Goal: Task Accomplishment & Management: Use online tool/utility

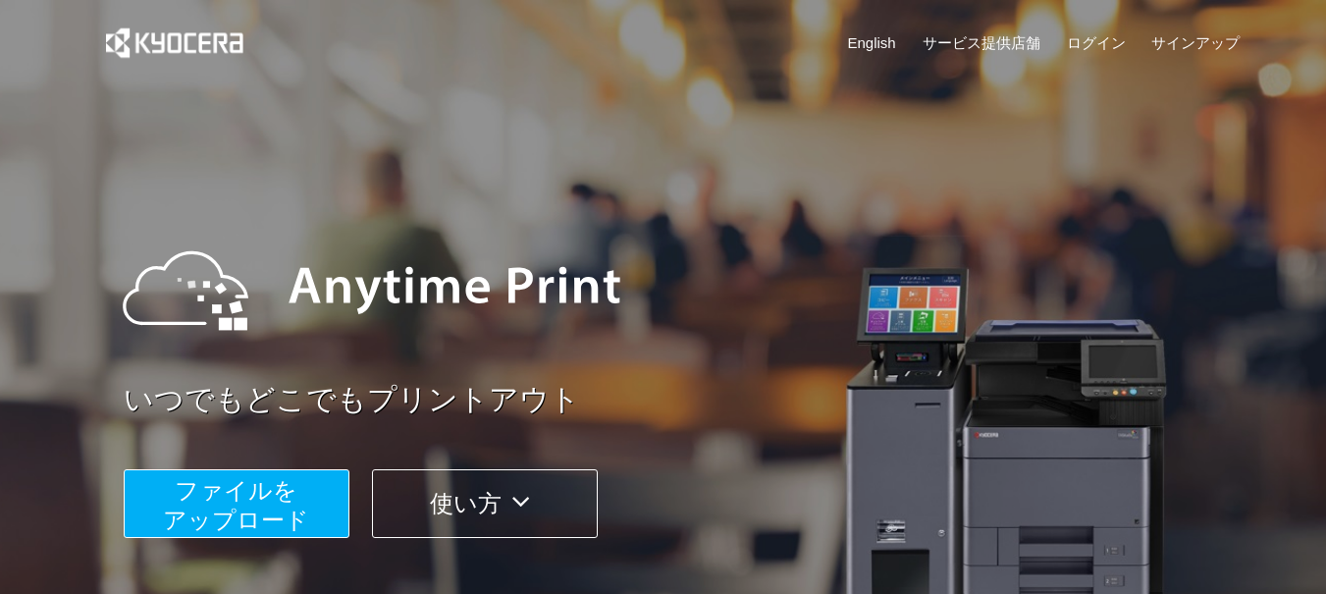
click at [265, 495] on span "ファイルを ​​アップロード" at bounding box center [236, 505] width 146 height 56
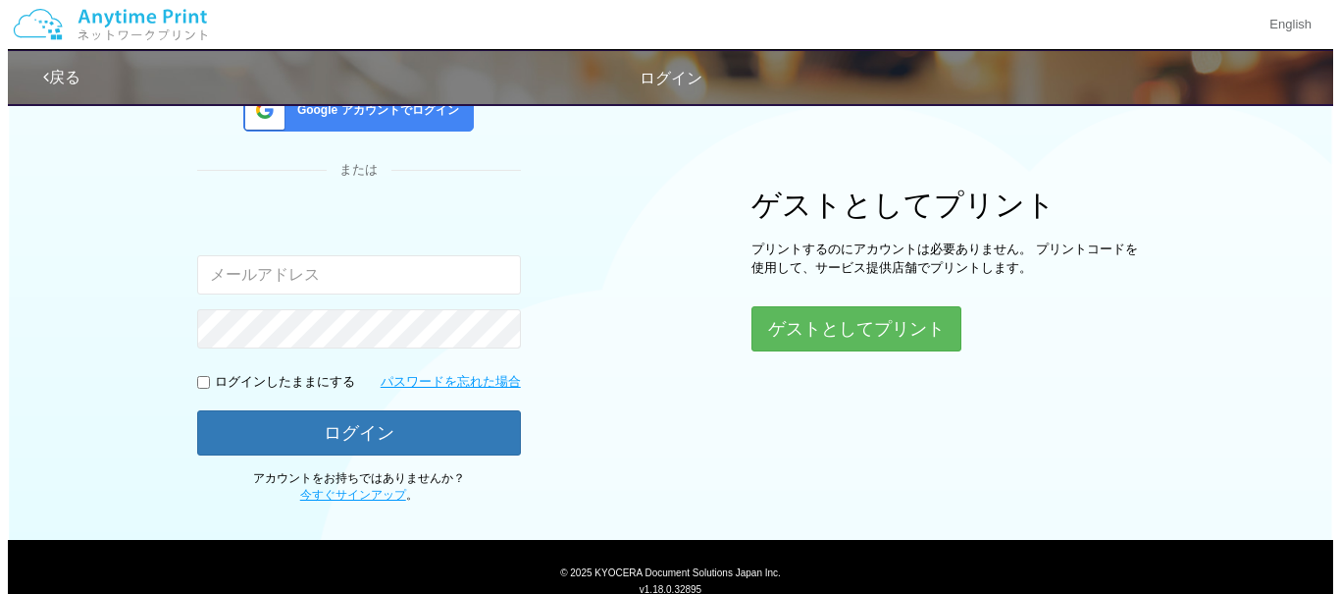
scroll to position [196, 0]
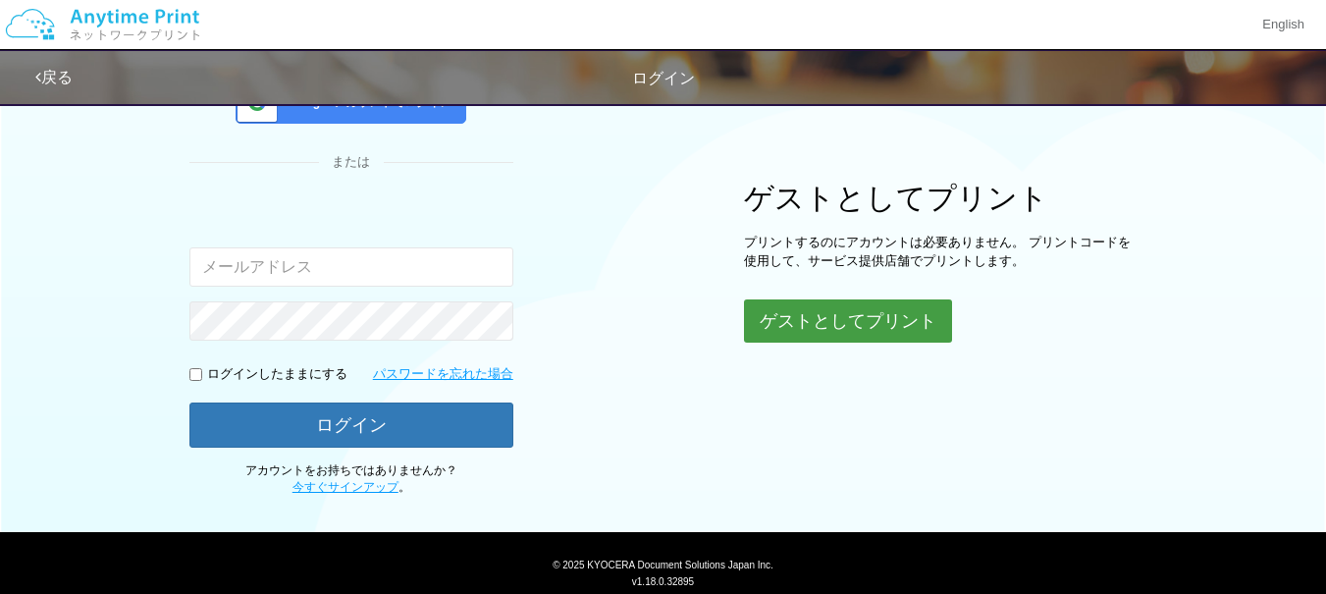
click at [867, 306] on button "ゲストとしてプリント" at bounding box center [848, 320] width 208 height 43
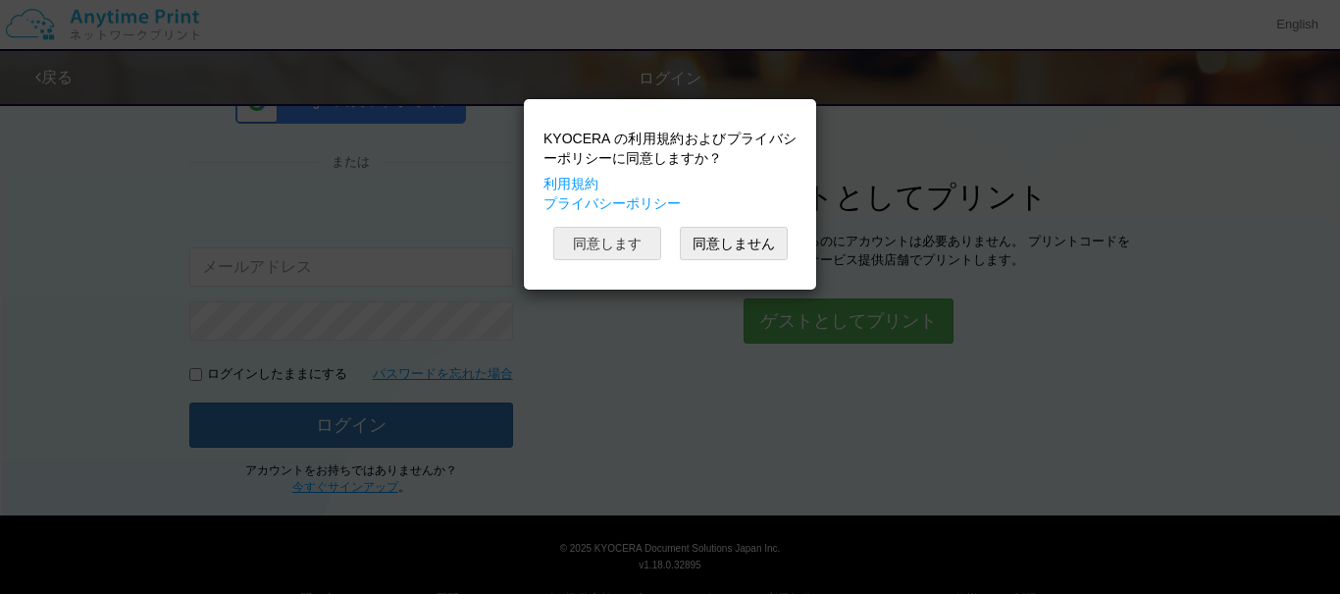
click at [606, 246] on button "同意します" at bounding box center [607, 243] width 108 height 33
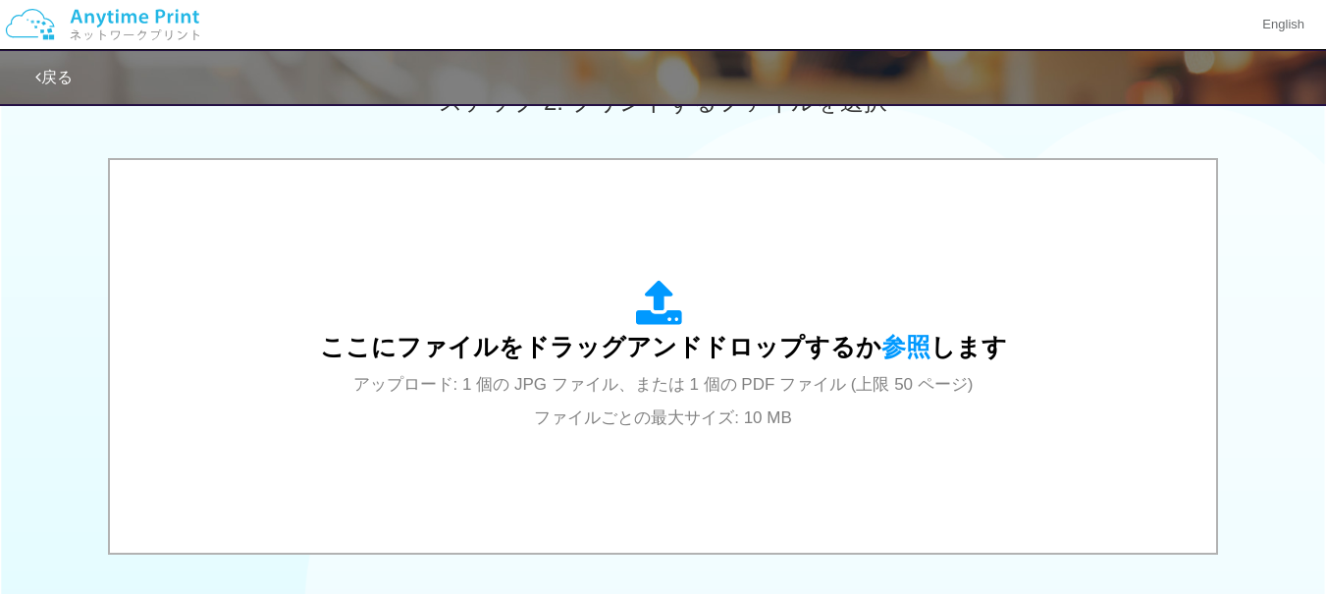
scroll to position [589, 0]
click at [898, 340] on span "参照" at bounding box center [905, 344] width 49 height 27
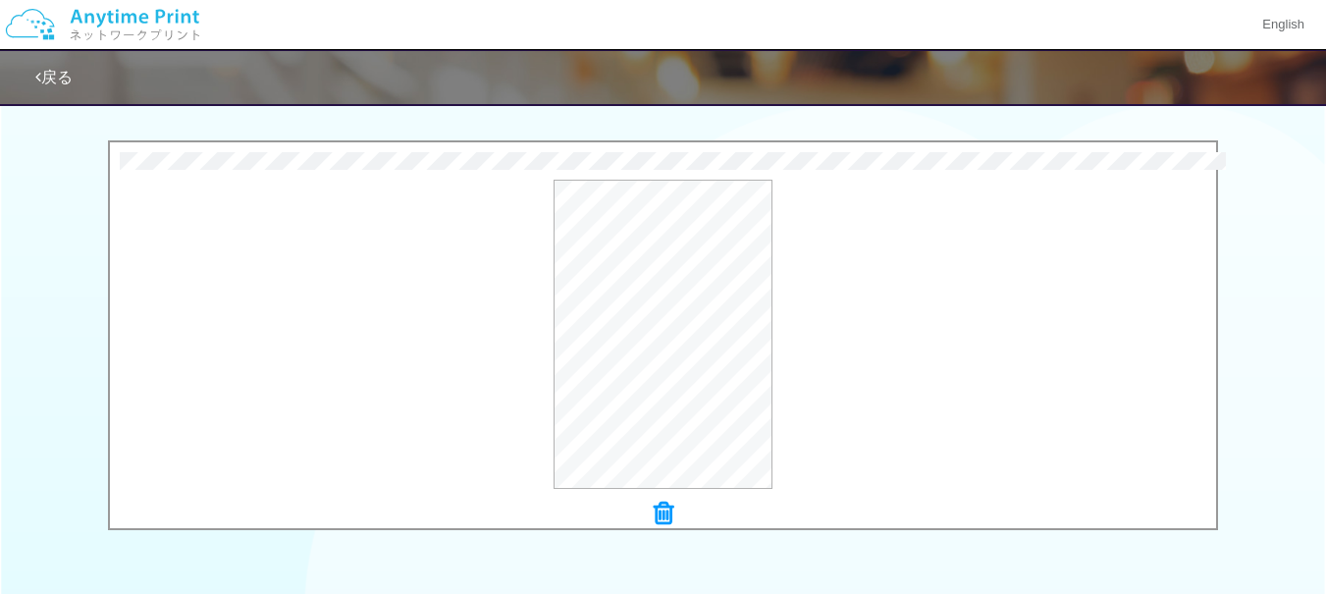
scroll to position [801, 0]
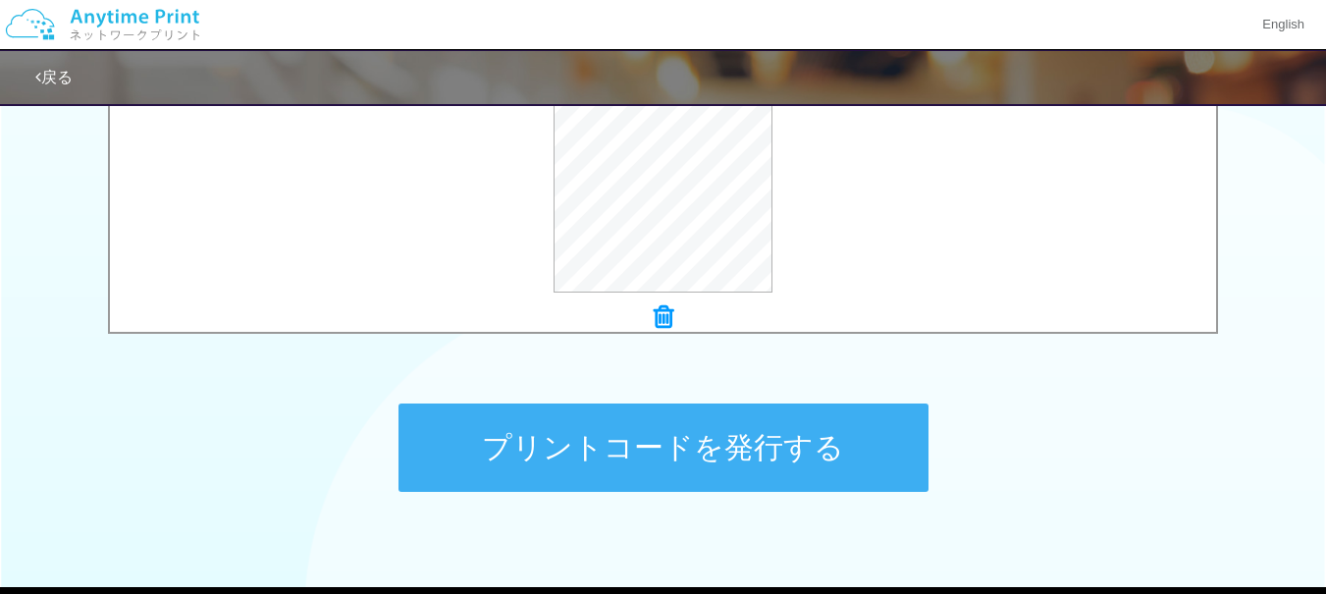
click at [819, 430] on button "プリントコードを発行する" at bounding box center [663, 447] width 530 height 88
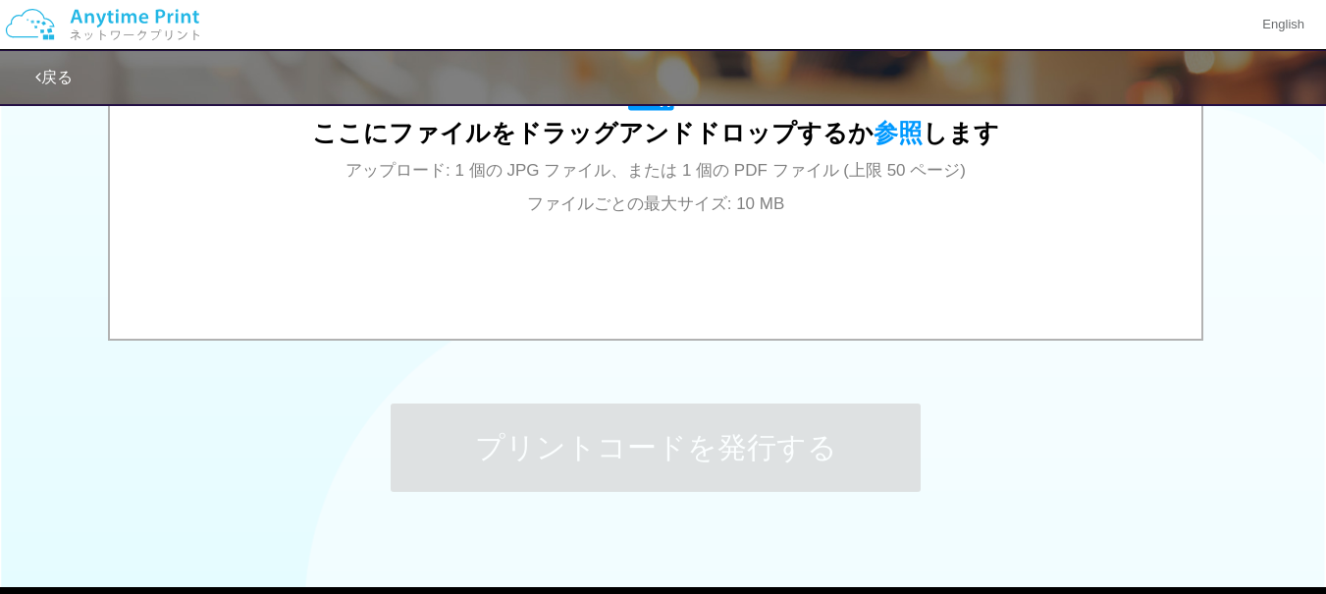
scroll to position [0, 0]
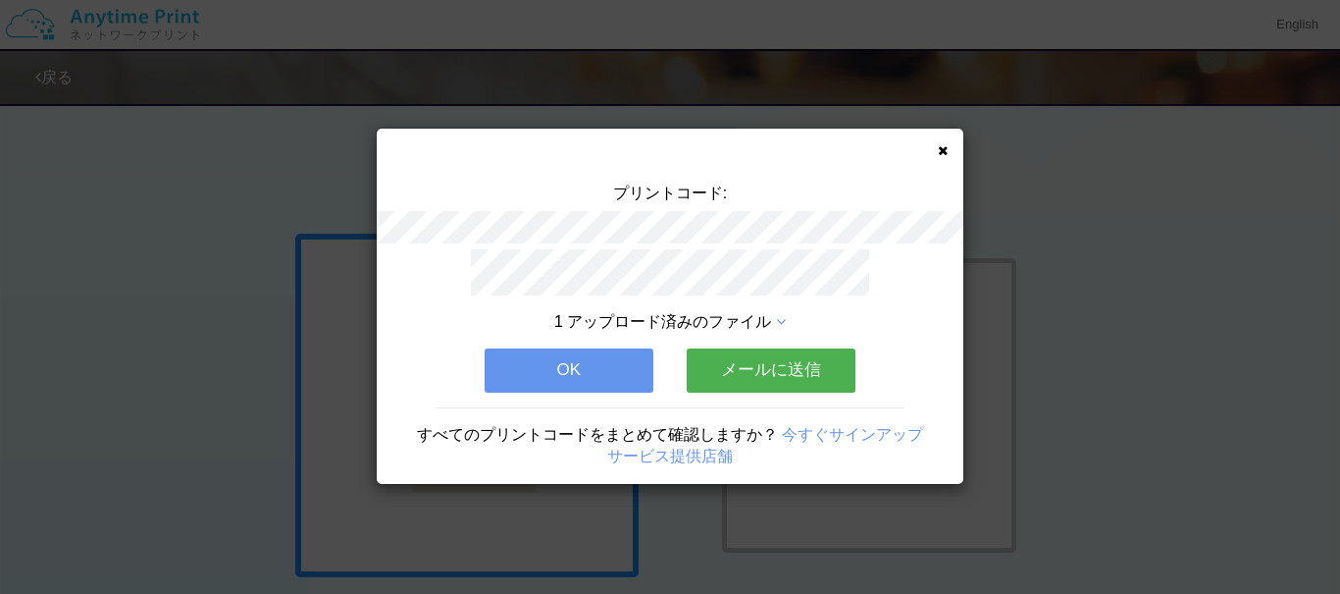
click at [746, 363] on button "メールに送信" at bounding box center [771, 369] width 169 height 43
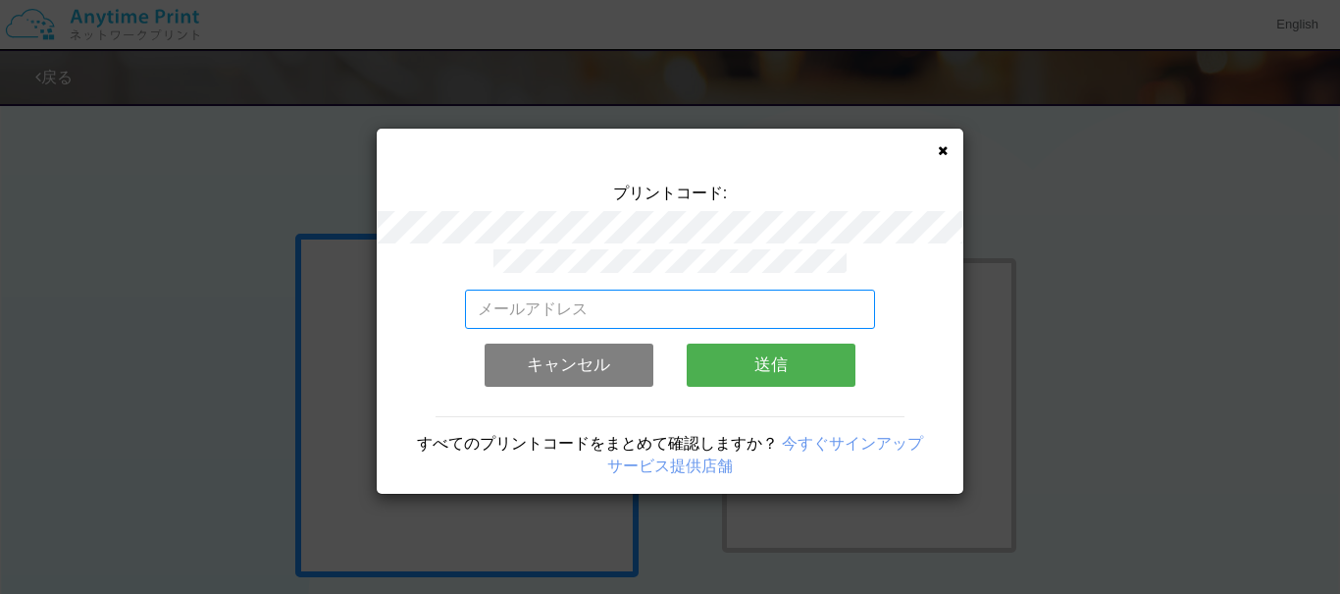
click at [672, 289] on input "email" at bounding box center [670, 308] width 411 height 39
type input "[EMAIL_ADDRESS][DOMAIN_NAME]"
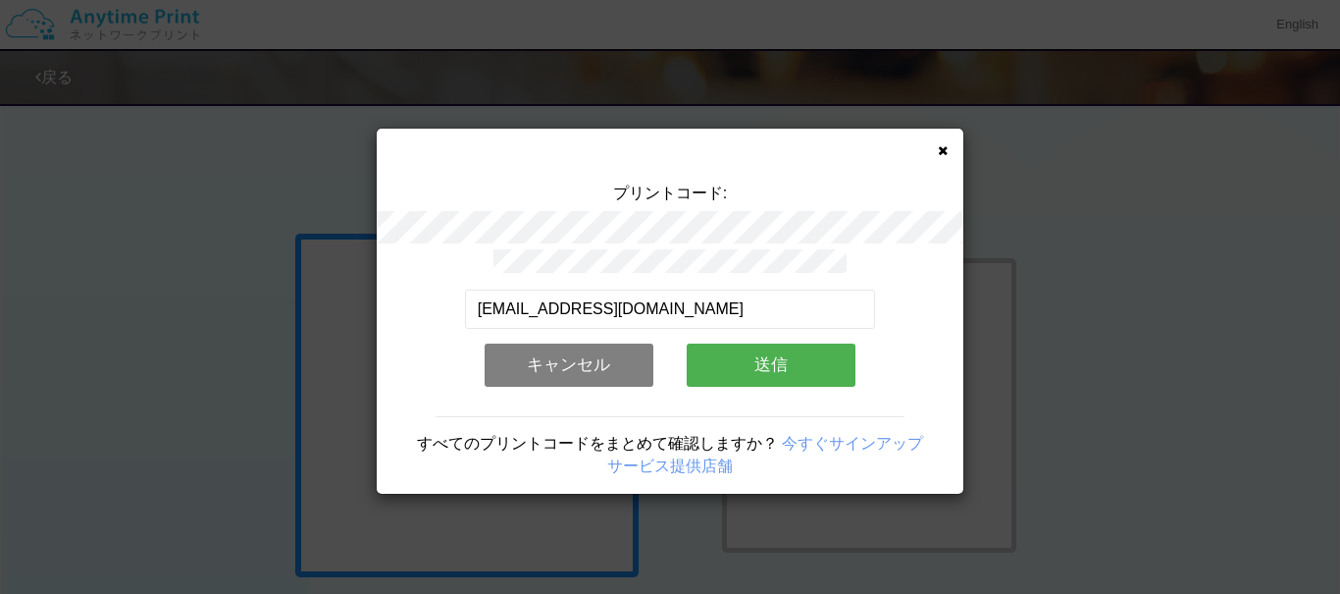
click at [751, 351] on button "送信" at bounding box center [771, 364] width 169 height 43
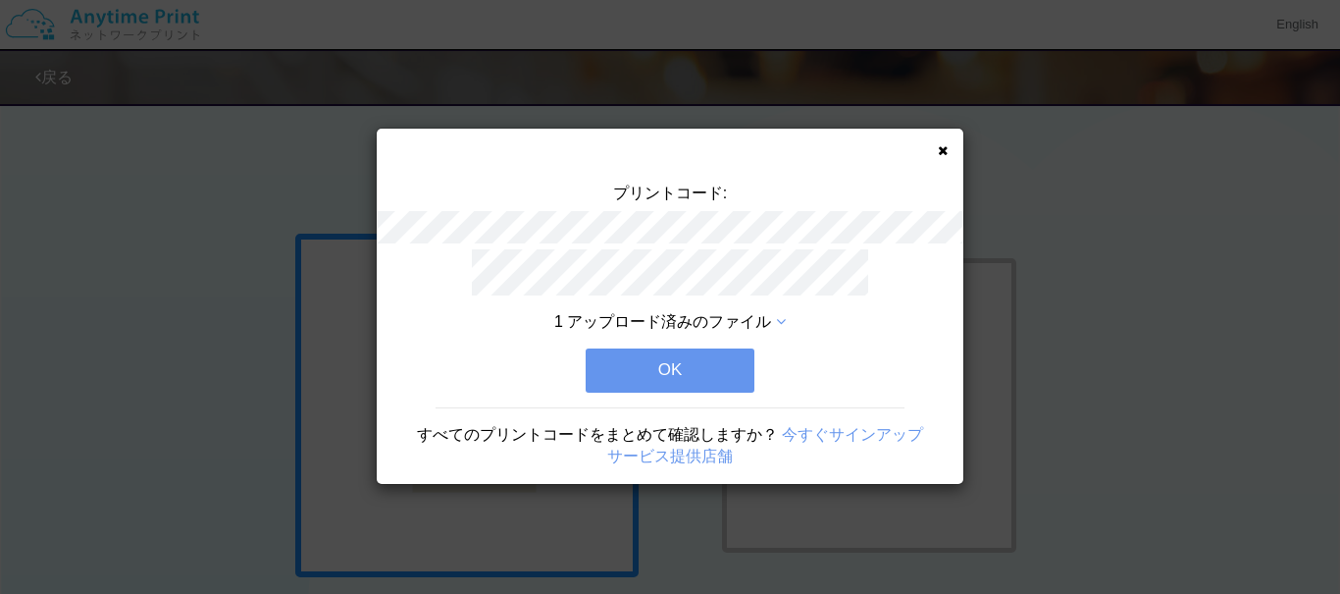
click at [639, 348] on button "OK" at bounding box center [670, 369] width 169 height 43
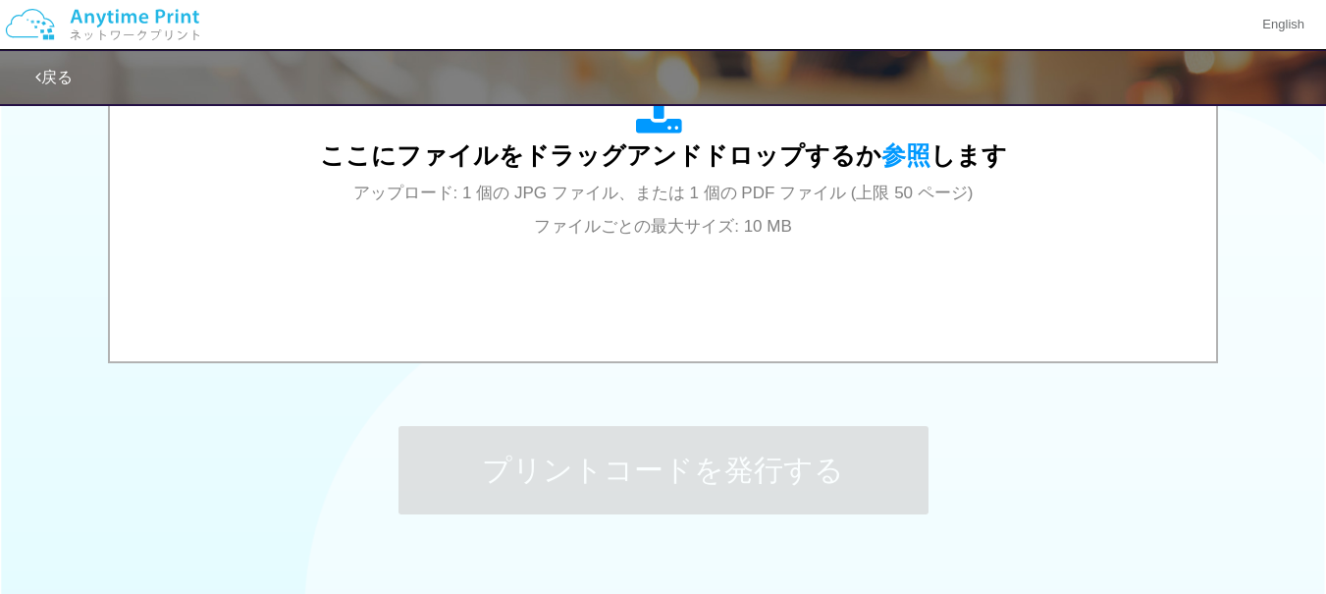
scroll to position [883, 0]
